Goal: Information Seeking & Learning: Understand process/instructions

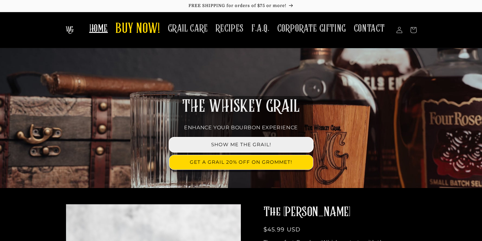
click at [223, 141] on link "SHOW ME THE GRAIL!" at bounding box center [240, 144] width 143 height 14
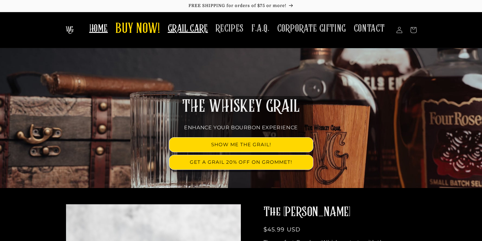
click at [197, 26] on span "GRAIL CARE" at bounding box center [188, 28] width 40 height 12
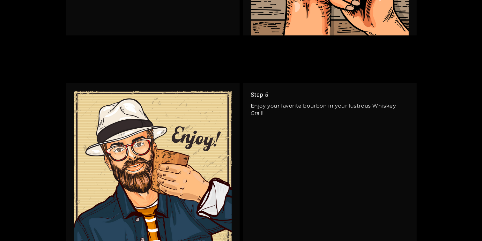
scroll to position [1403, 0]
